Goal: Transaction & Acquisition: Purchase product/service

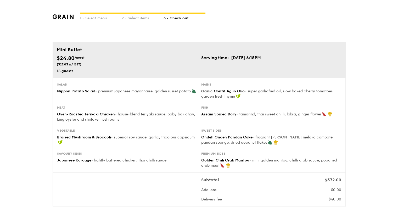
click at [62, 16] on img at bounding box center [63, 16] width 21 height 5
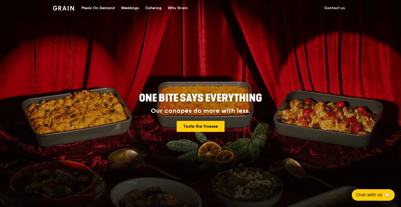
click at [155, 7] on div "Catering" at bounding box center [153, 8] width 16 height 16
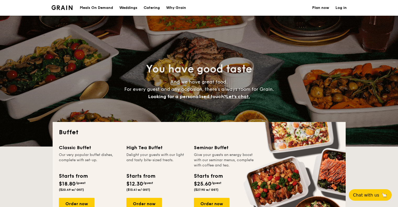
select select
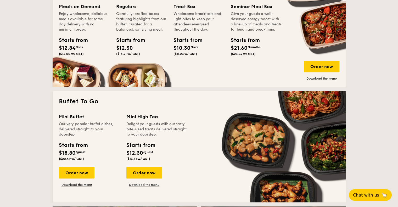
scroll to position [314, 0]
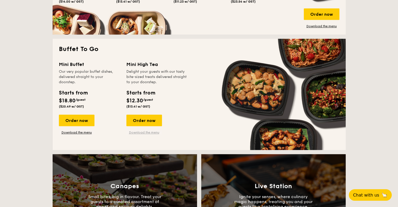
click at [151, 133] on link "Download the menu" at bounding box center [144, 132] width 36 height 4
click at [154, 119] on div "Order now" at bounding box center [144, 121] width 36 height 12
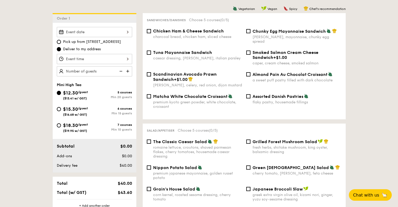
scroll to position [157, 0]
